Goal: Information Seeking & Learning: Learn about a topic

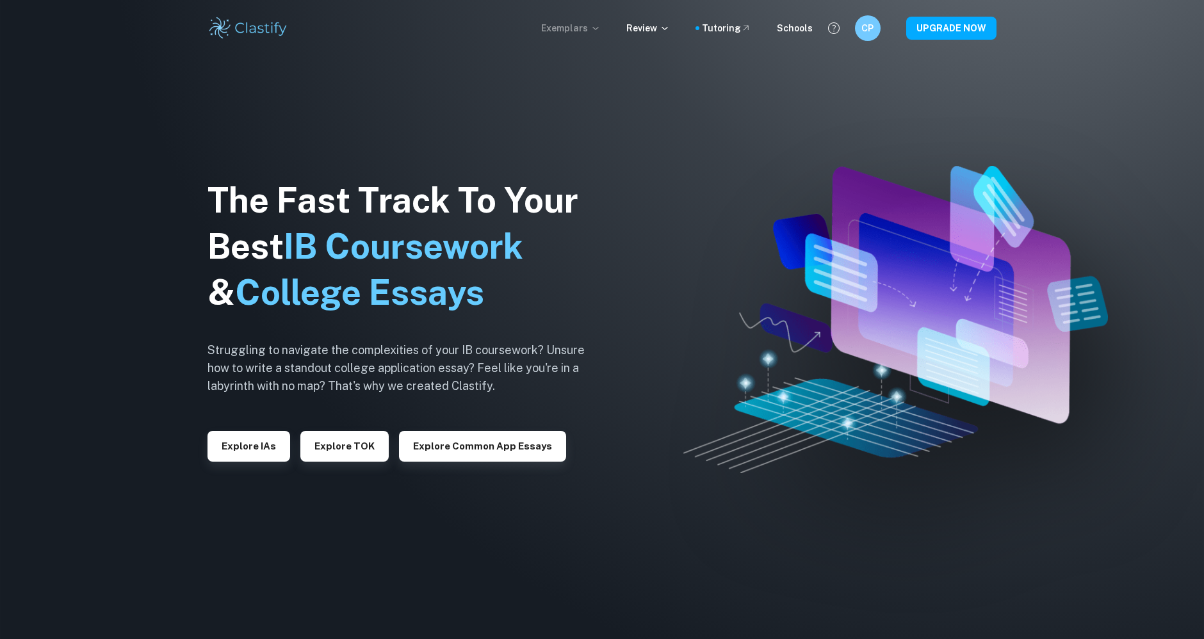
click at [576, 31] on p "Exemplars" at bounding box center [571, 28] width 60 height 14
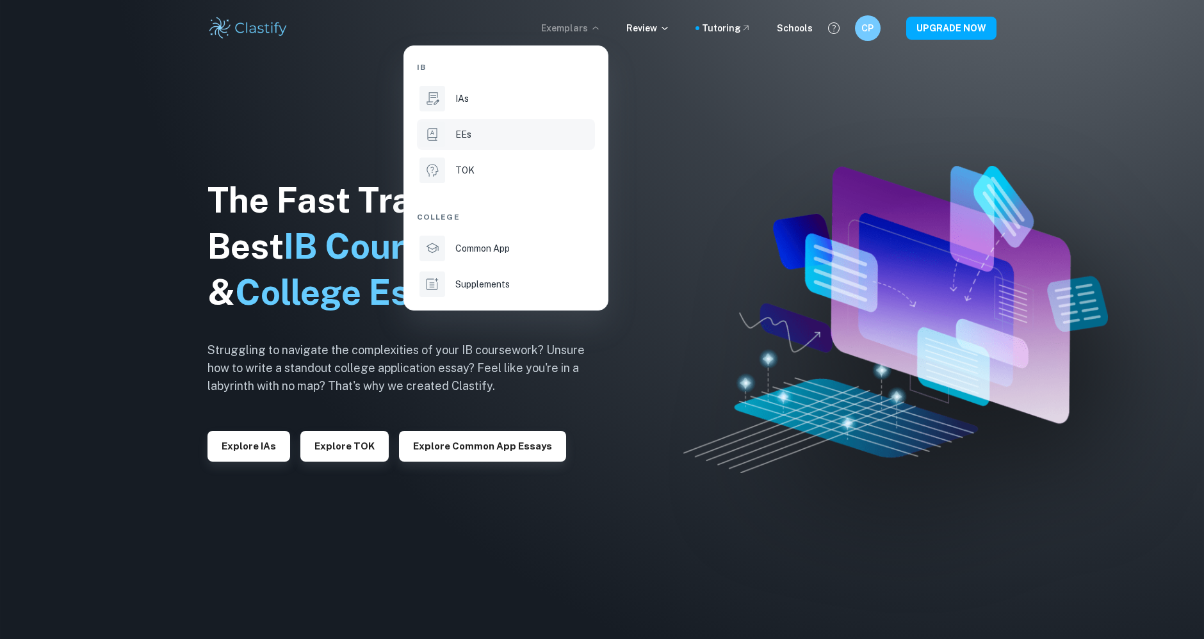
click at [452, 127] on li "EEs" at bounding box center [506, 134] width 178 height 31
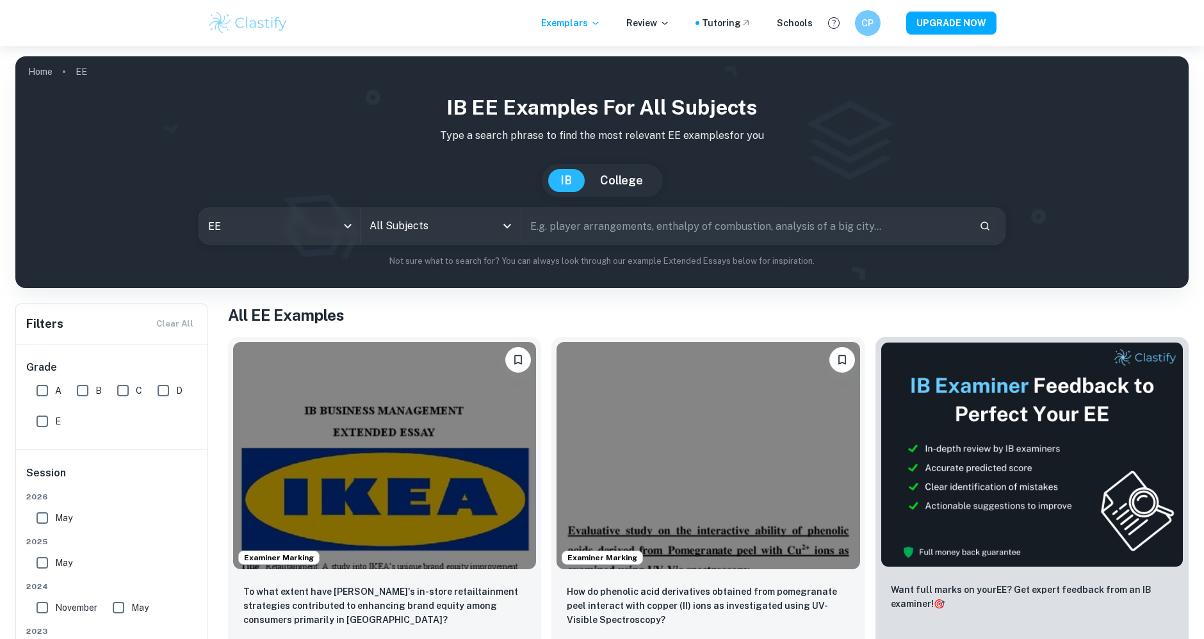
click at [578, 235] on input "text" at bounding box center [745, 226] width 448 height 36
type input "Lottery"
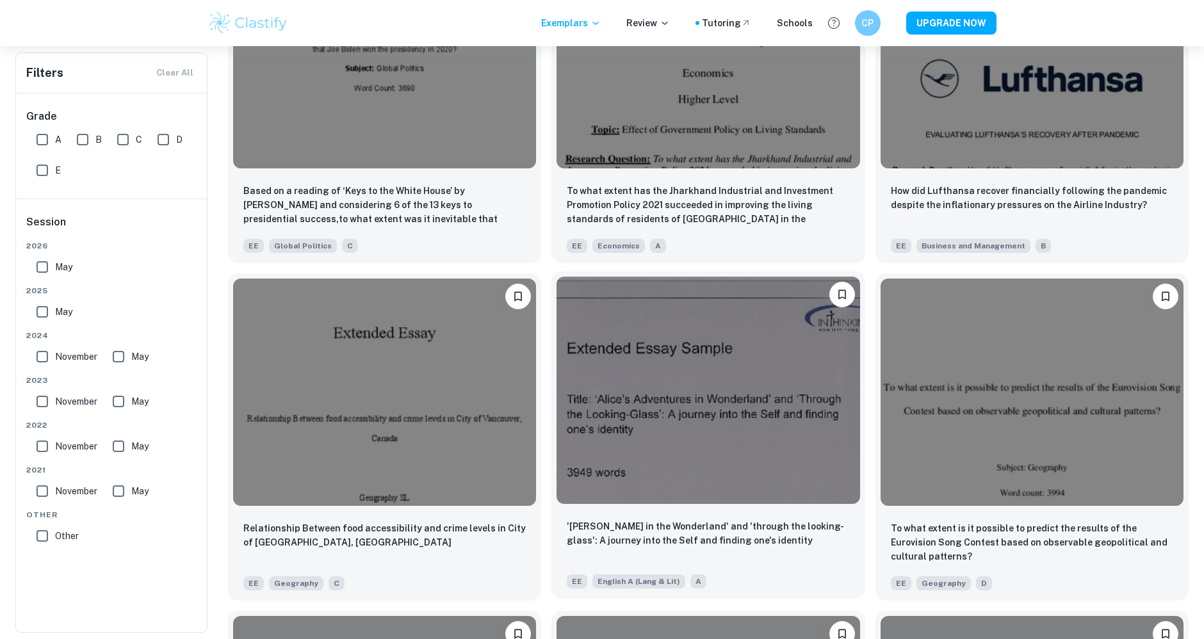
scroll to position [1494, 0]
